Goal: Find specific page/section: Find specific page/section

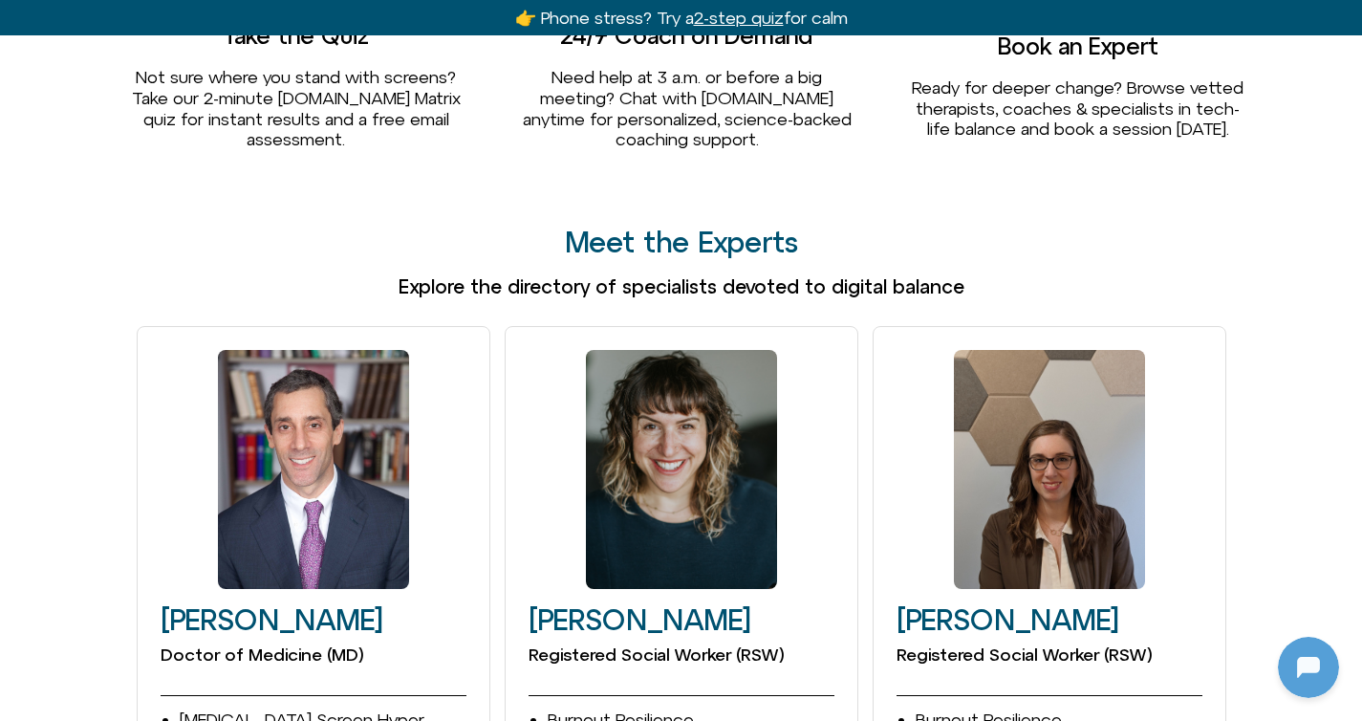
scroll to position [2630, 0]
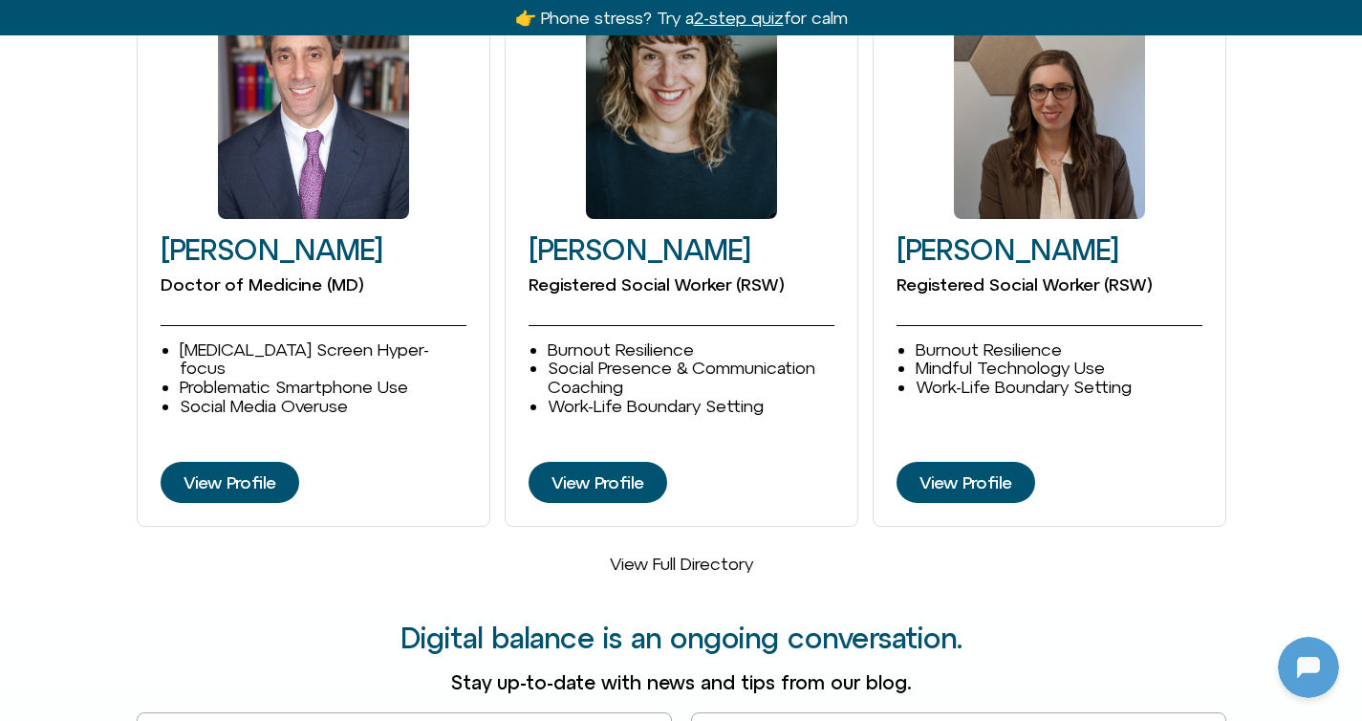
click at [683, 553] on link "View Full Directory" at bounding box center [681, 563] width 143 height 20
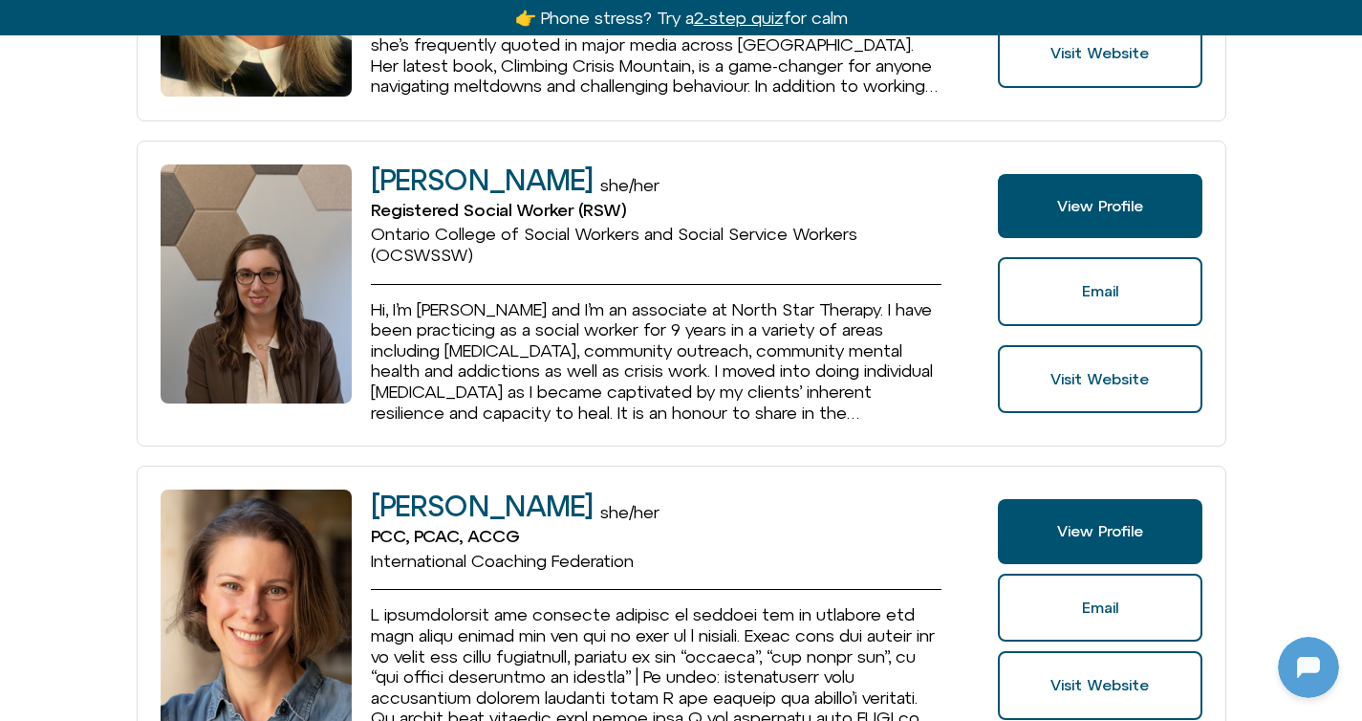
scroll to position [3807, 0]
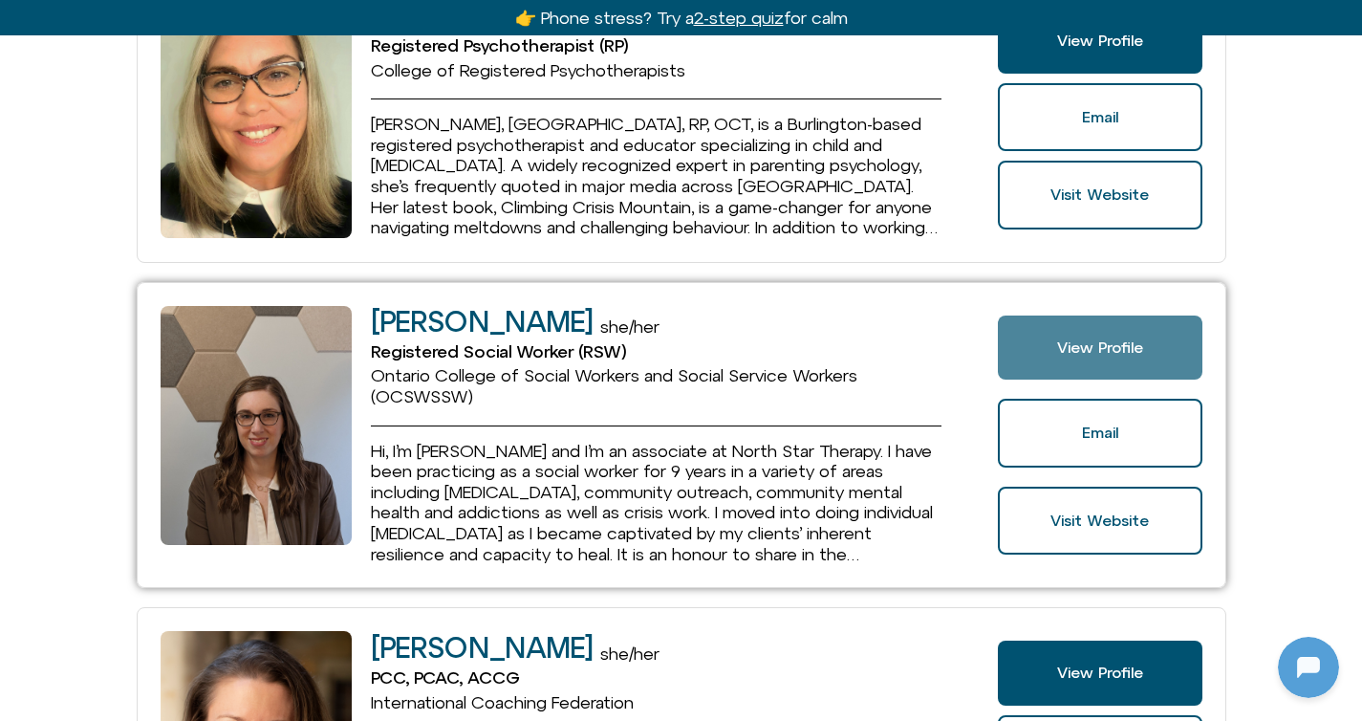
click at [1119, 340] on span "View Profile" at bounding box center [1100, 347] width 86 height 17
